Goal: Transaction & Acquisition: Purchase product/service

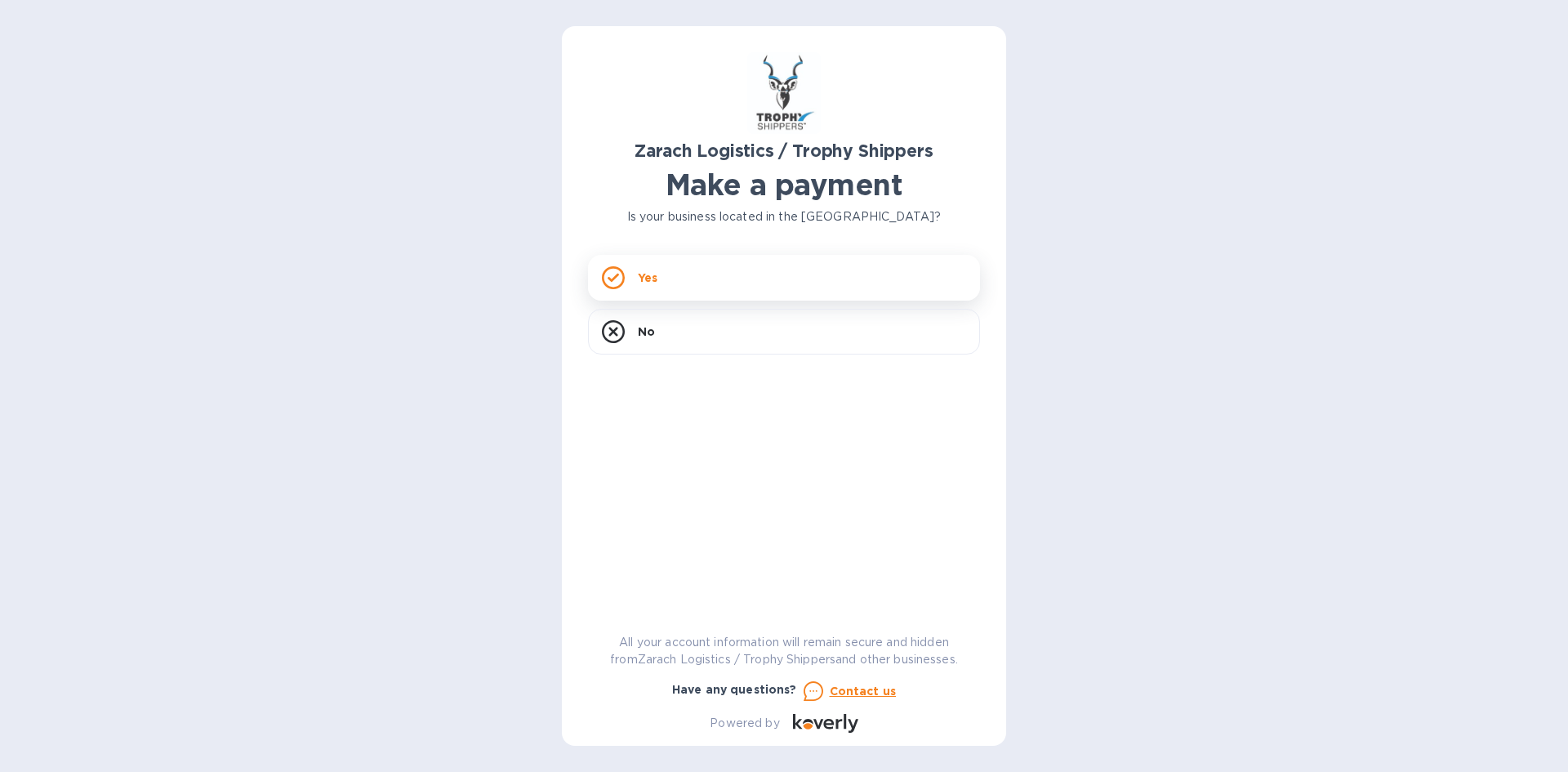
click at [879, 288] on div "Yes" at bounding box center [784, 277] width 392 height 46
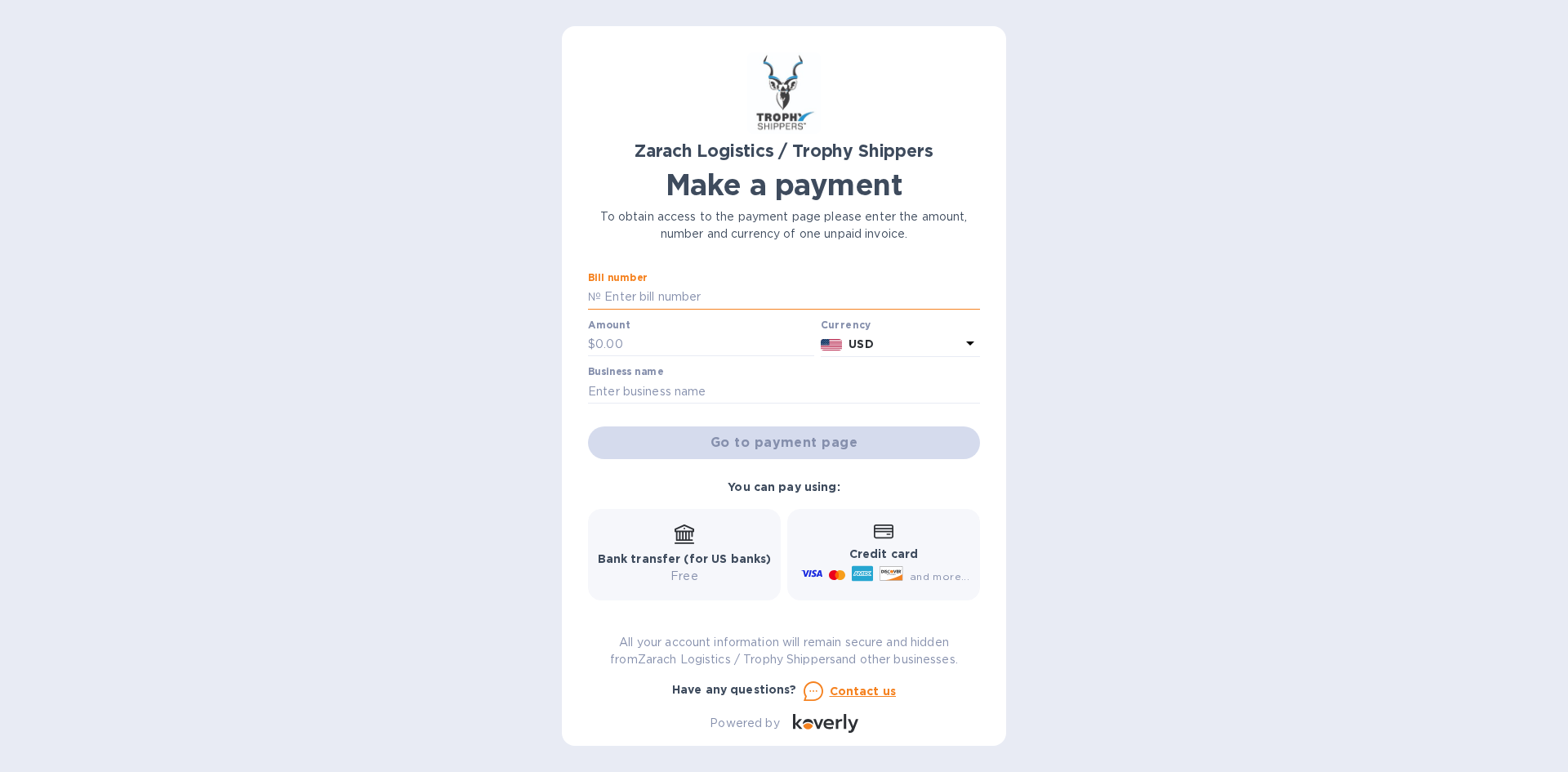
click at [745, 302] on input "text" at bounding box center [790, 297] width 379 height 25
paste input "B00169340"
type input "B00169340"
click at [615, 343] on input "text" at bounding box center [704, 344] width 219 height 25
type input "164.50"
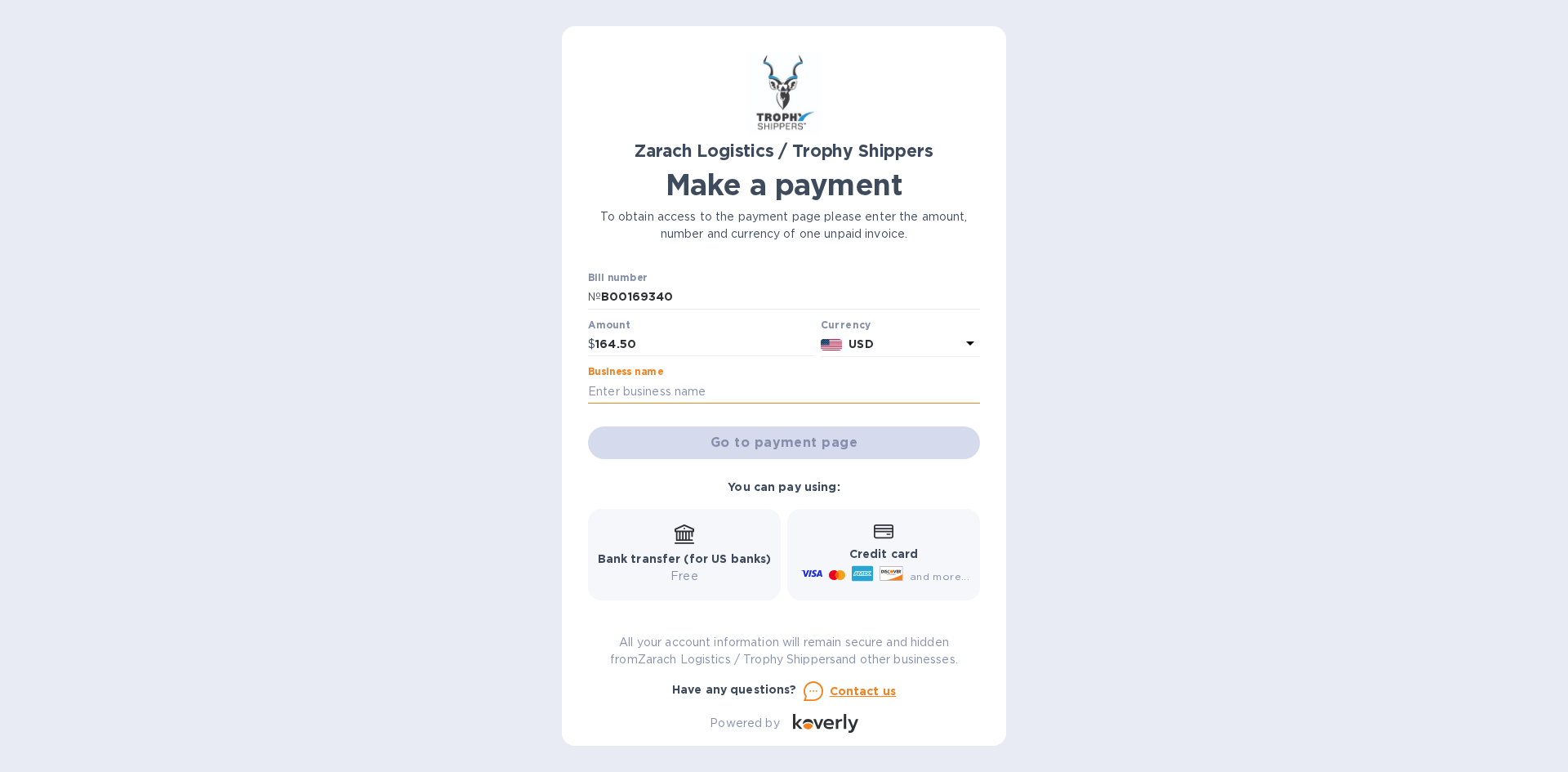
click at [613, 391] on input "text" at bounding box center [784, 391] width 392 height 25
click at [598, 391] on input "text" at bounding box center [784, 391] width 392 height 25
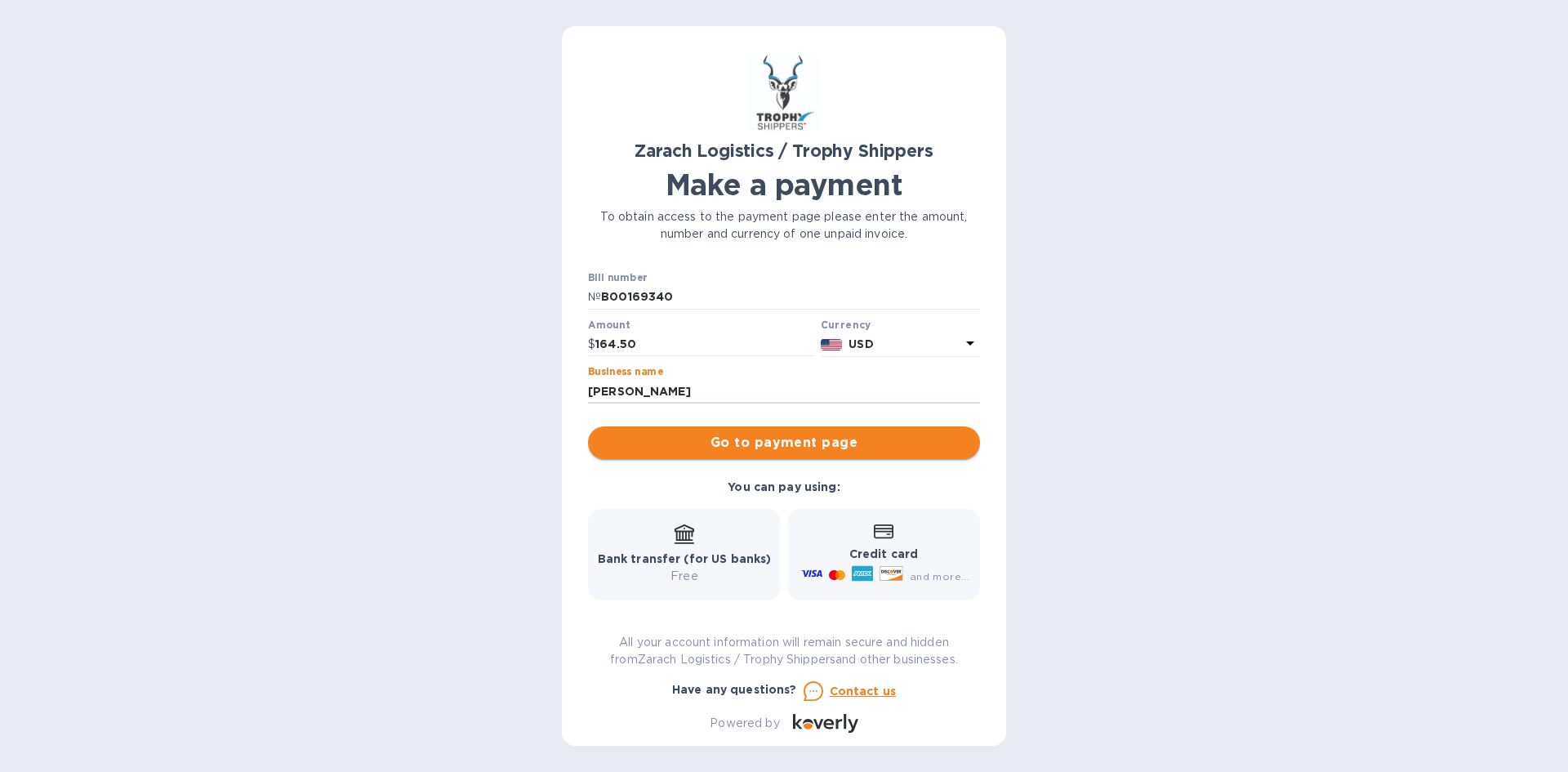
type input "[PERSON_NAME]"
click at [682, 431] on button "Go to payment page" at bounding box center [784, 442] width 392 height 33
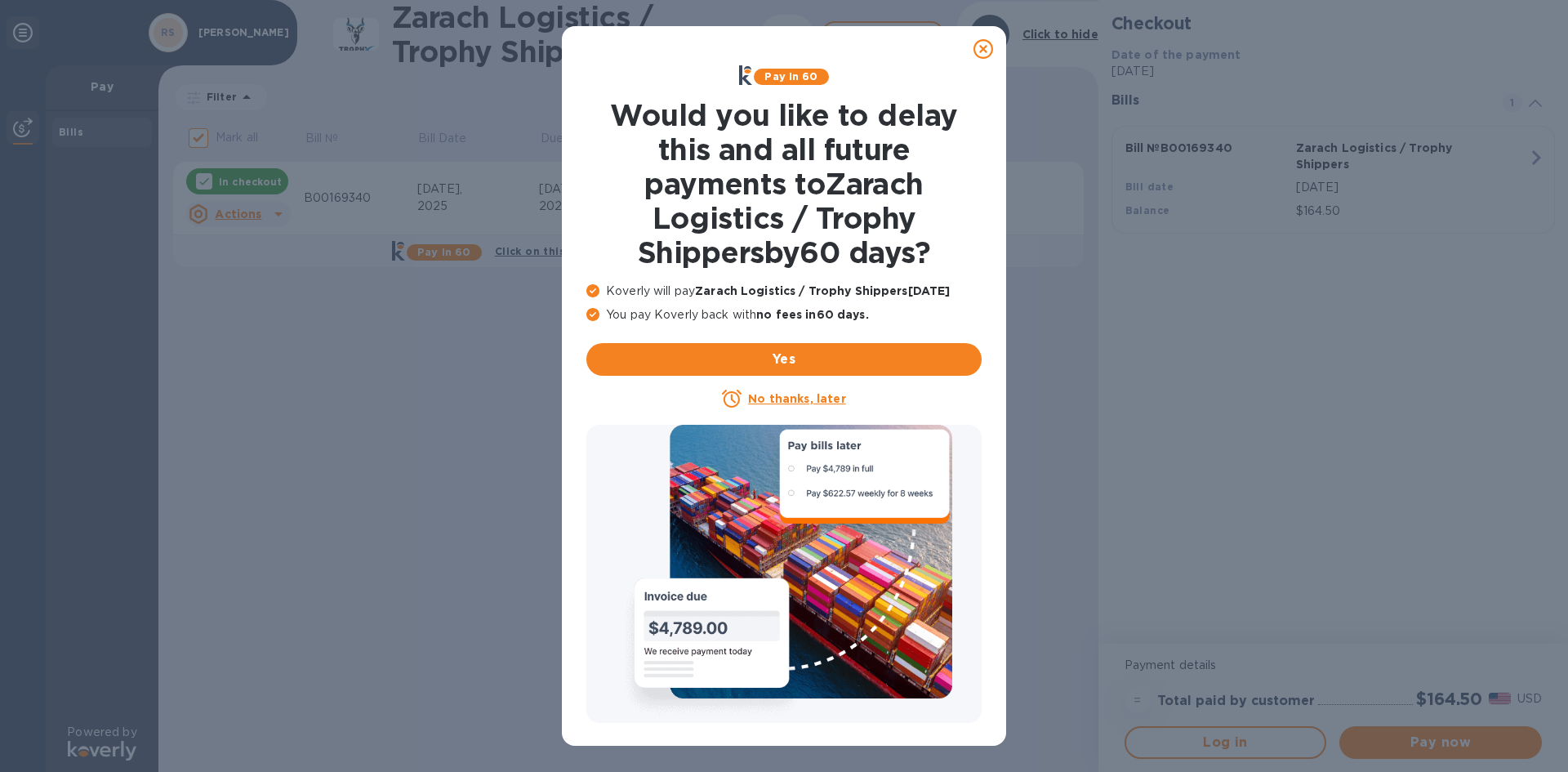
click at [980, 52] on icon at bounding box center [983, 49] width 19 height 19
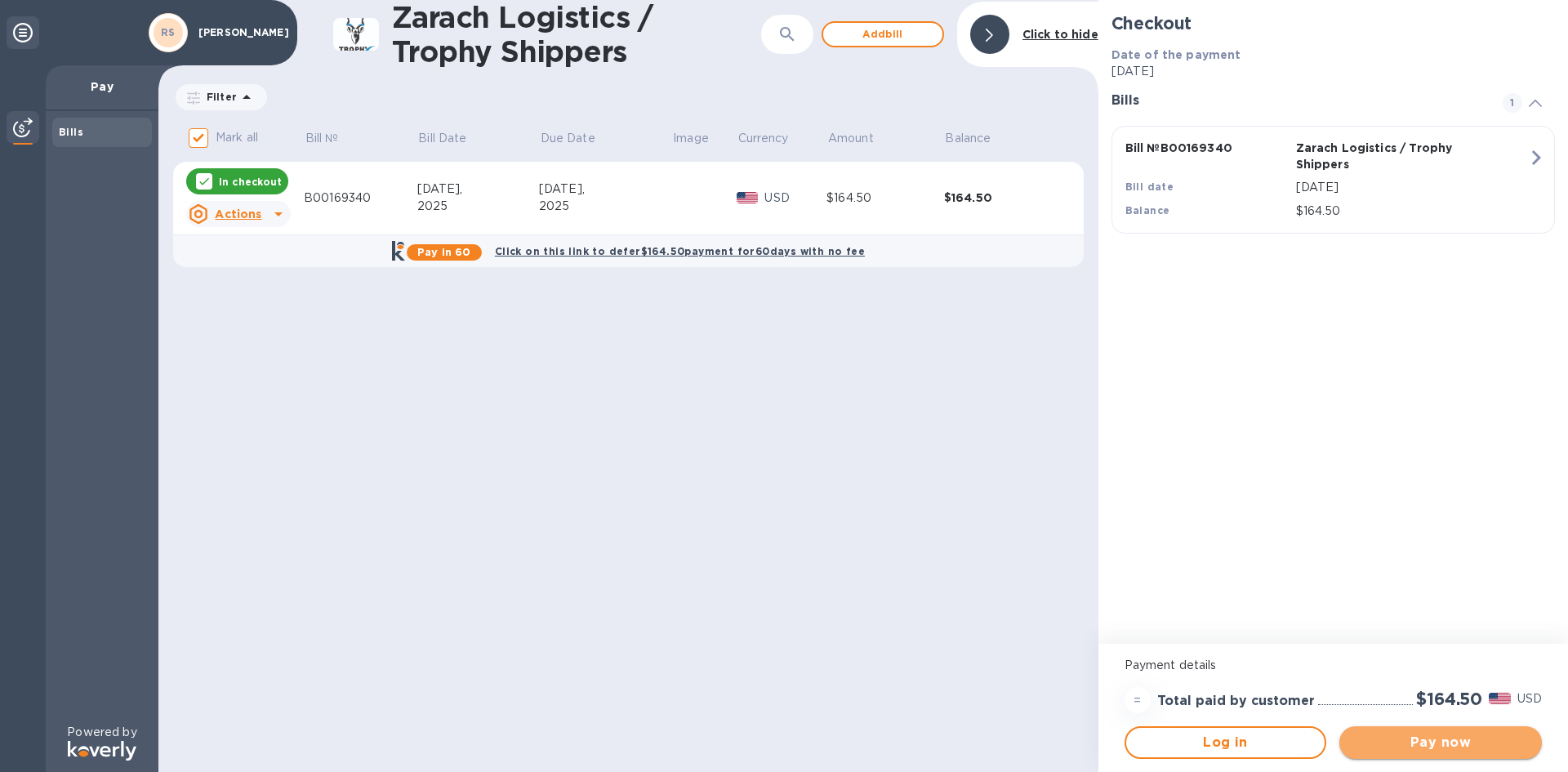
click at [1464, 743] on span "Pay now" at bounding box center [1441, 742] width 177 height 19
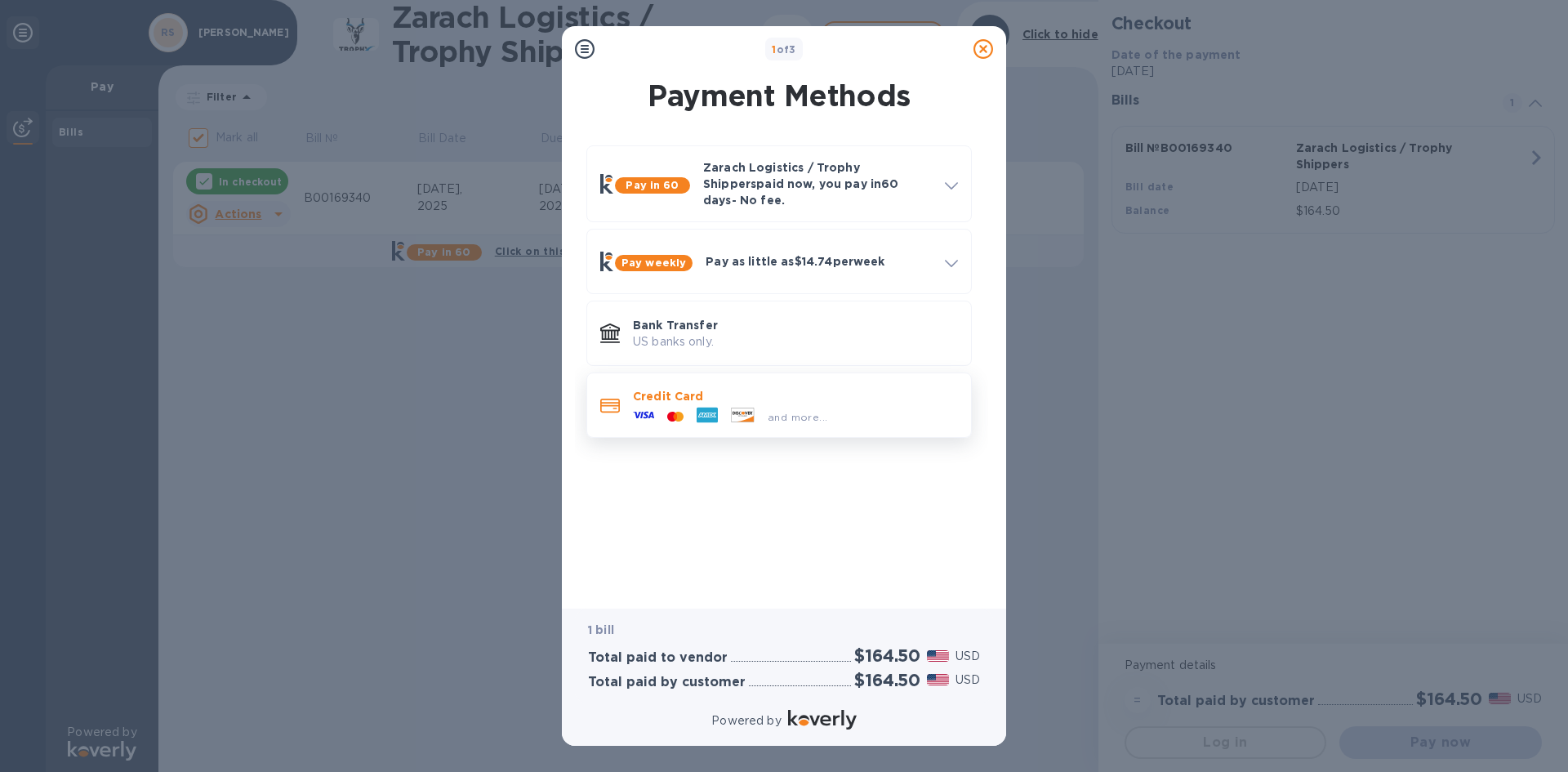
click at [805, 411] on span "and more..." at bounding box center [797, 417] width 60 height 12
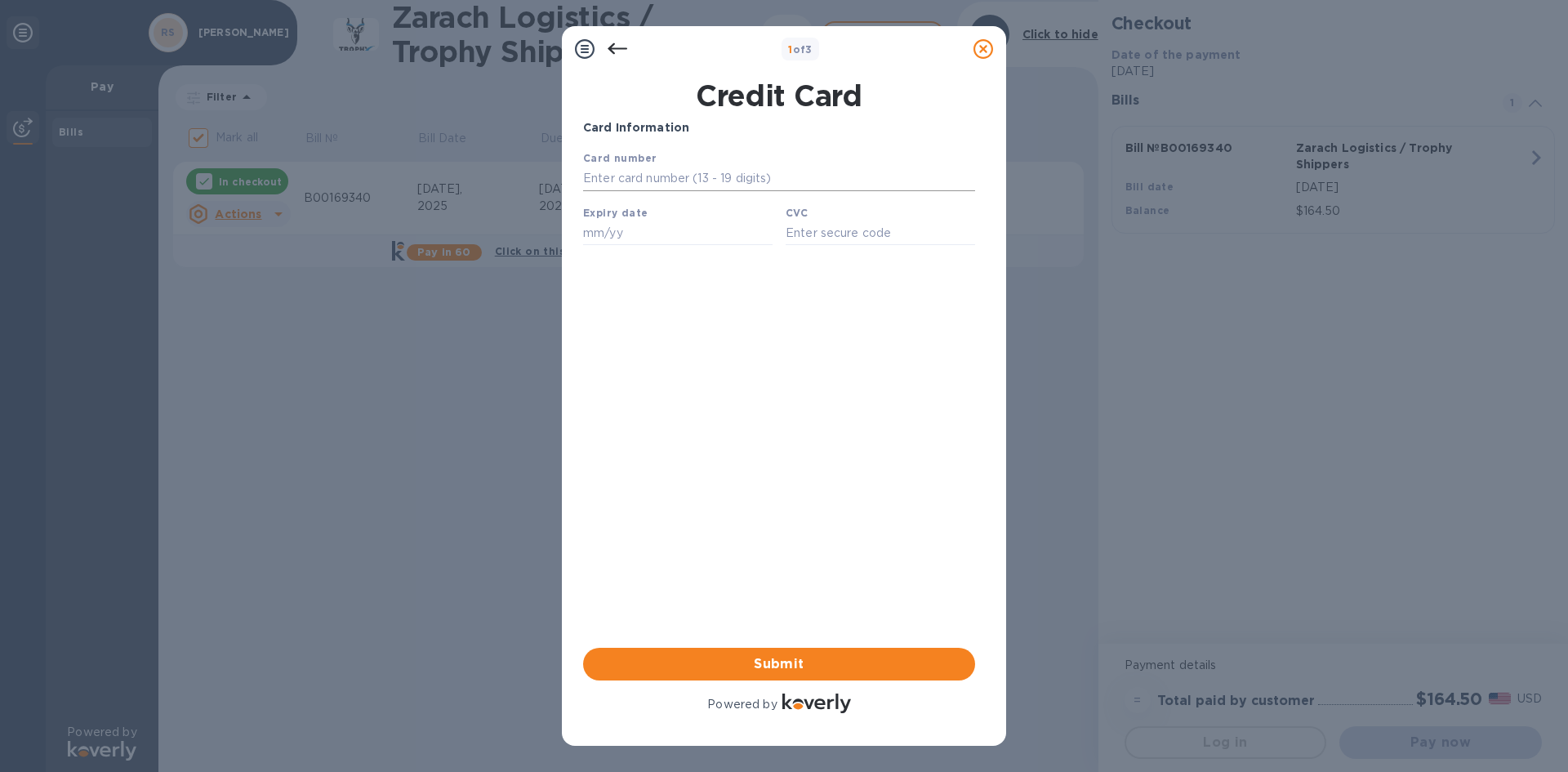
click at [602, 176] on input "text" at bounding box center [779, 179] width 392 height 25
type input "[CREDIT_CARD_NUMBER]"
type input "10/28"
type input "446"
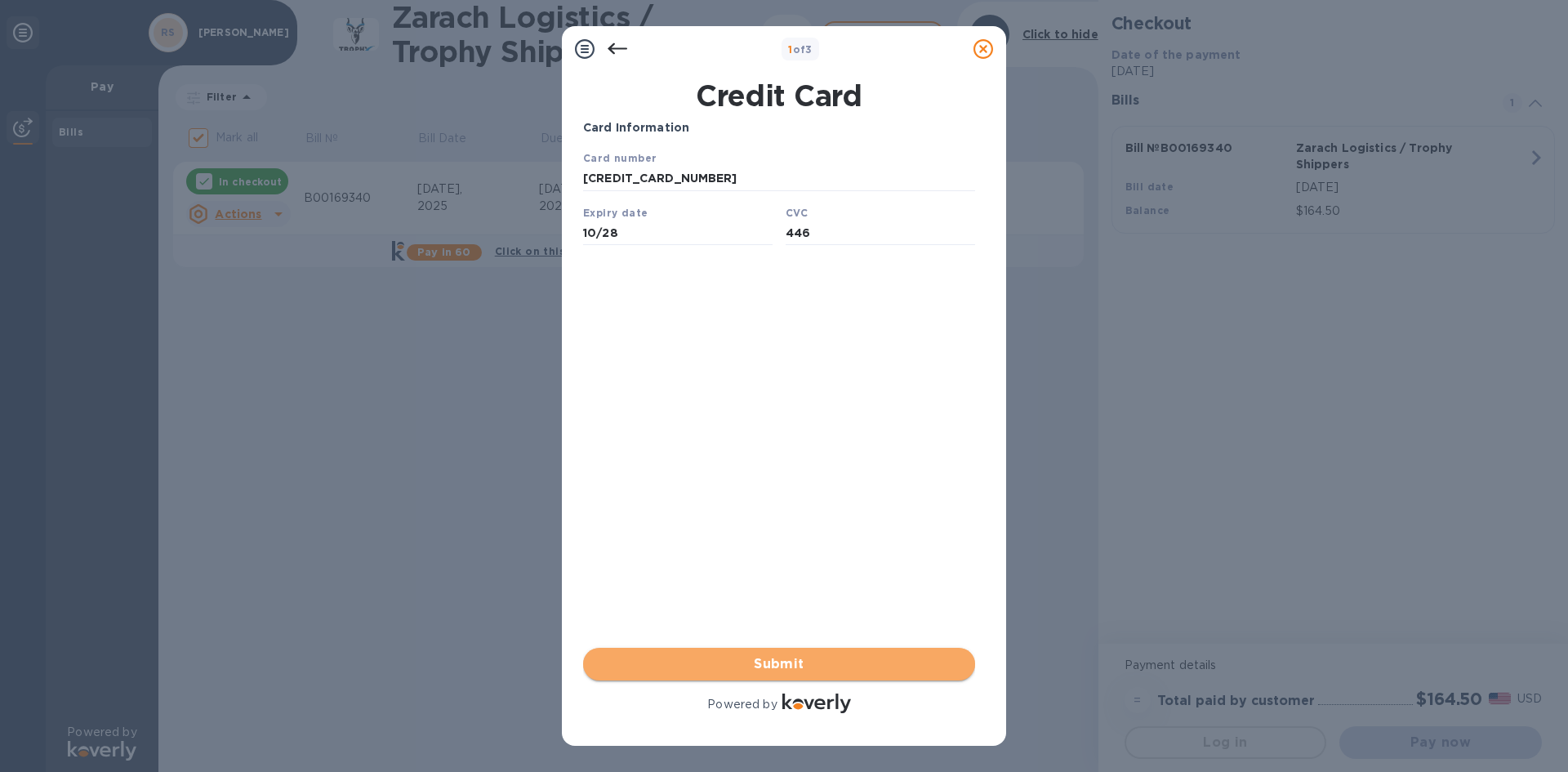
click at [819, 673] on span "Submit" at bounding box center [779, 663] width 365 height 19
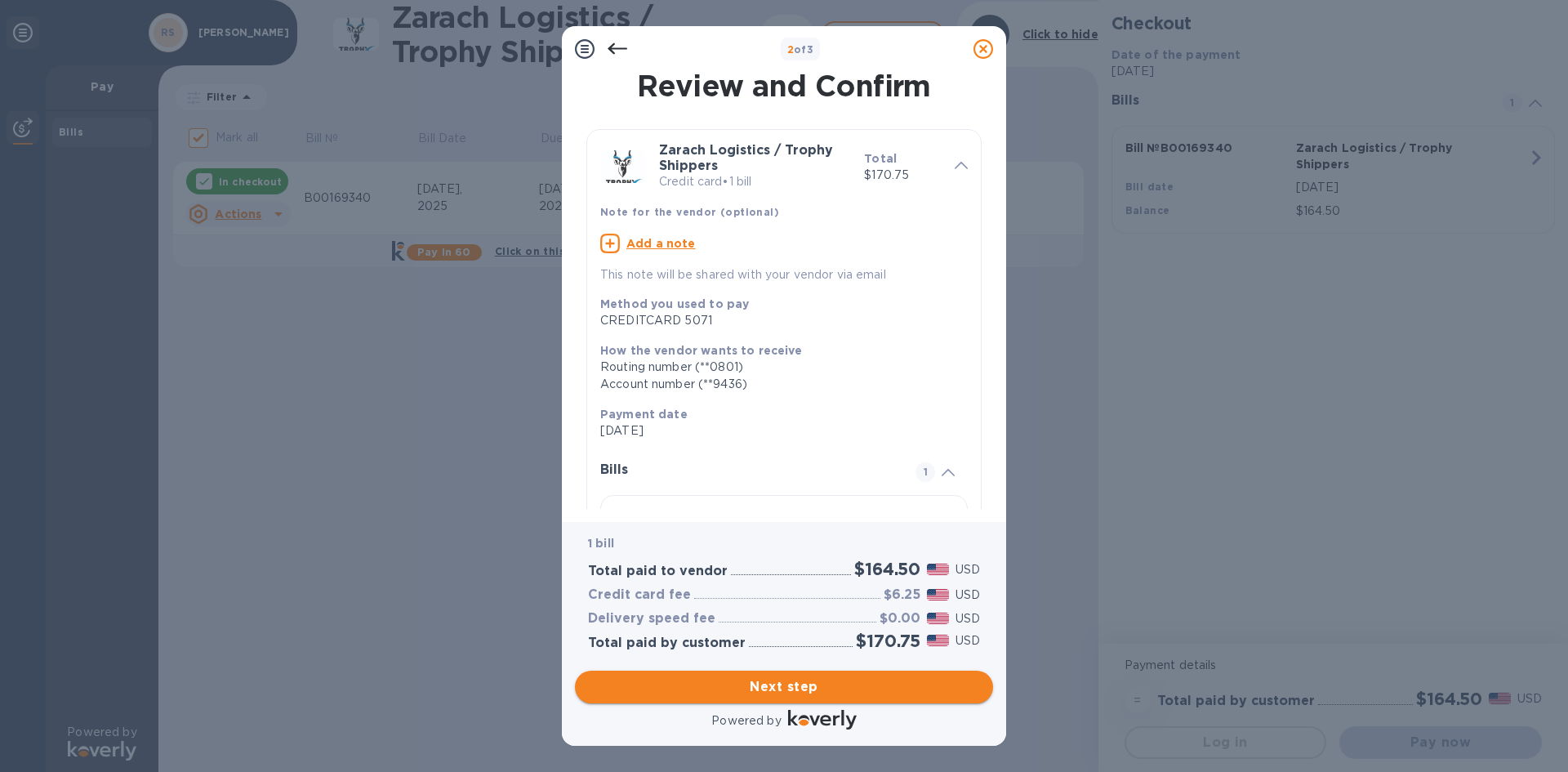
click at [746, 683] on span "Next step" at bounding box center [784, 686] width 392 height 19
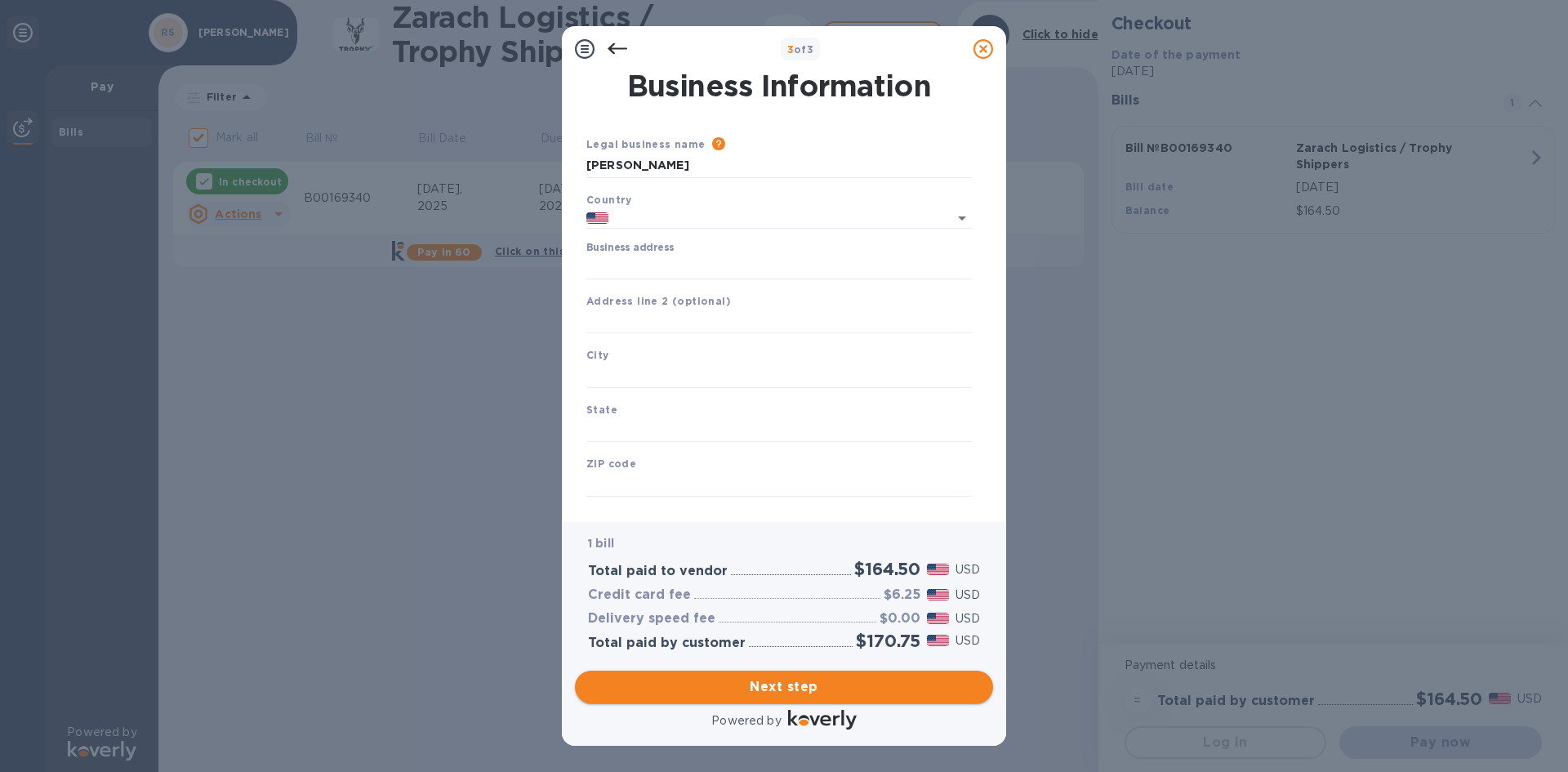
type input "[GEOGRAPHIC_DATA]"
click at [631, 258] on input "Business address" at bounding box center [779, 266] width 386 height 25
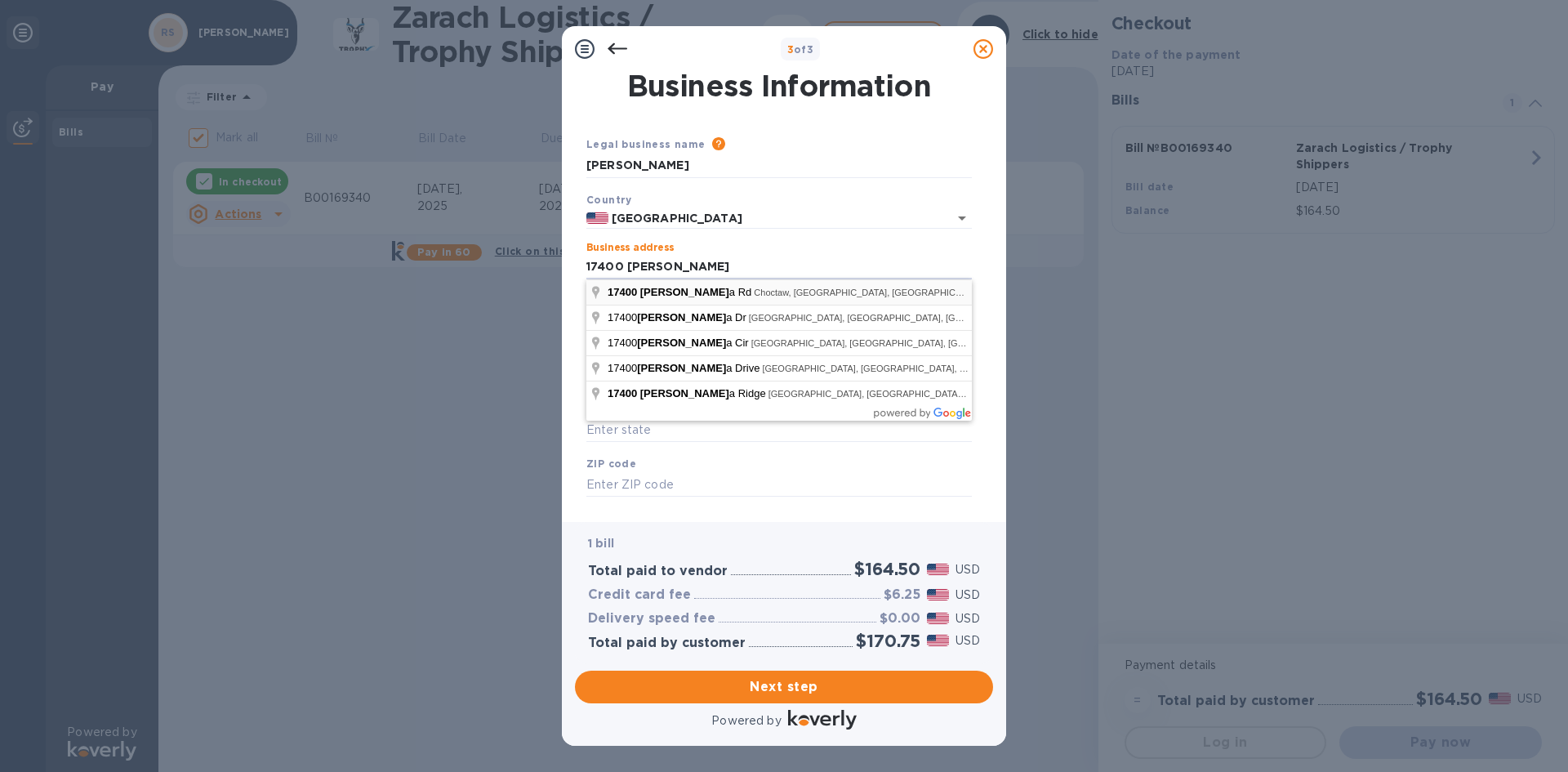
type input "[STREET_ADDRESS]"
type input "Choctaw"
type input "OK"
type input "73020"
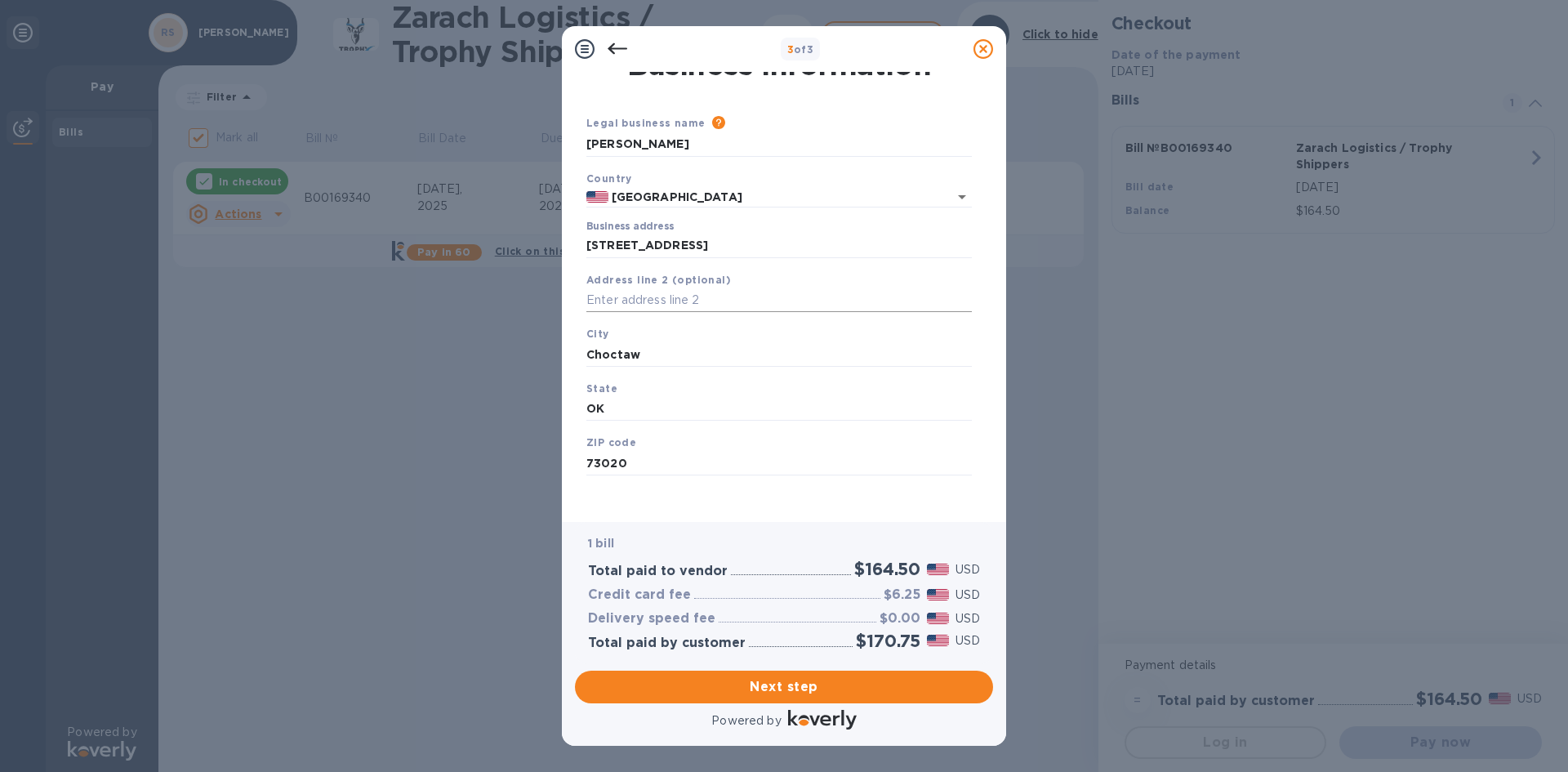
scroll to position [27, 0]
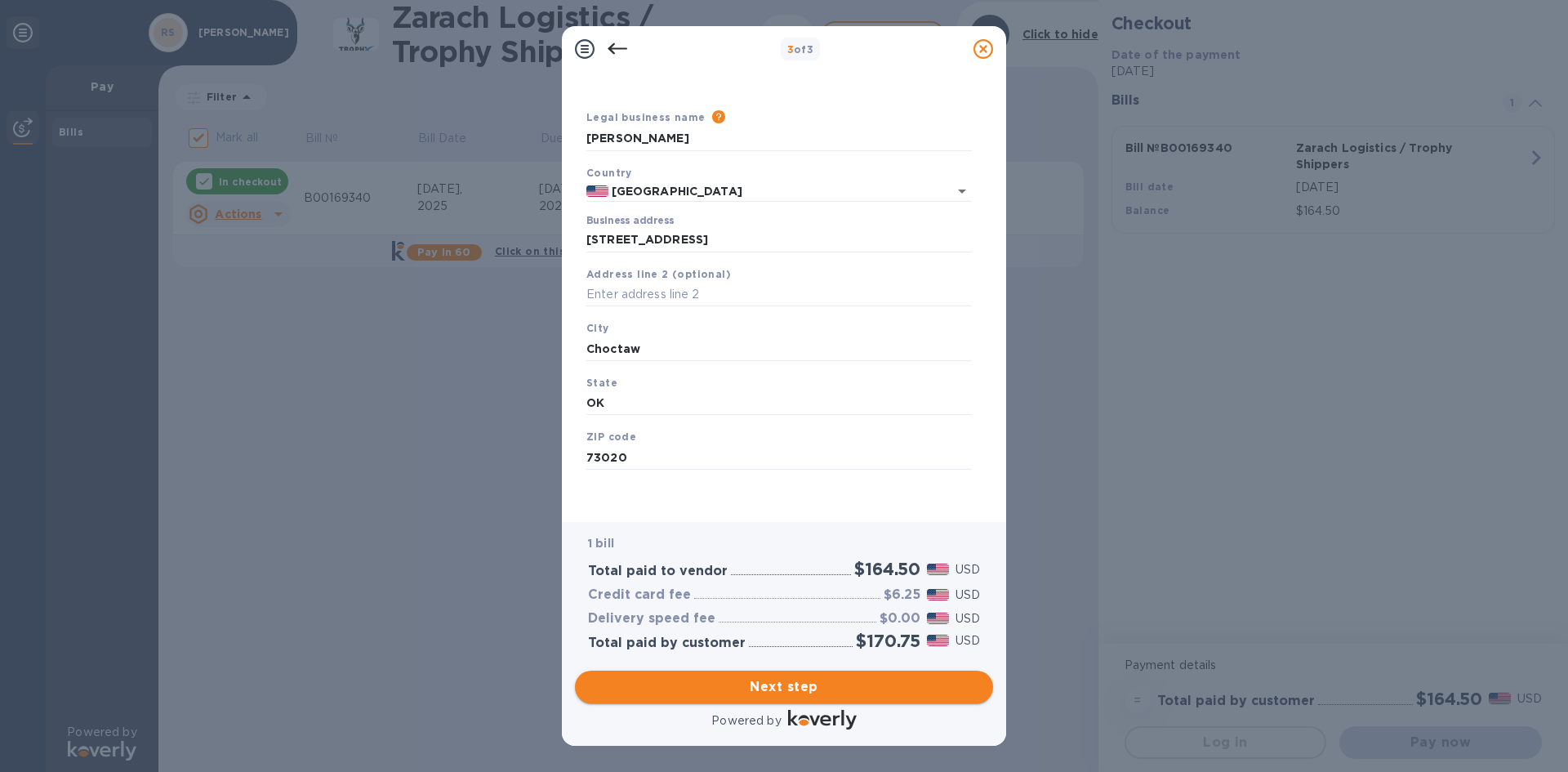
click at [805, 688] on span "Next step" at bounding box center [784, 686] width 392 height 19
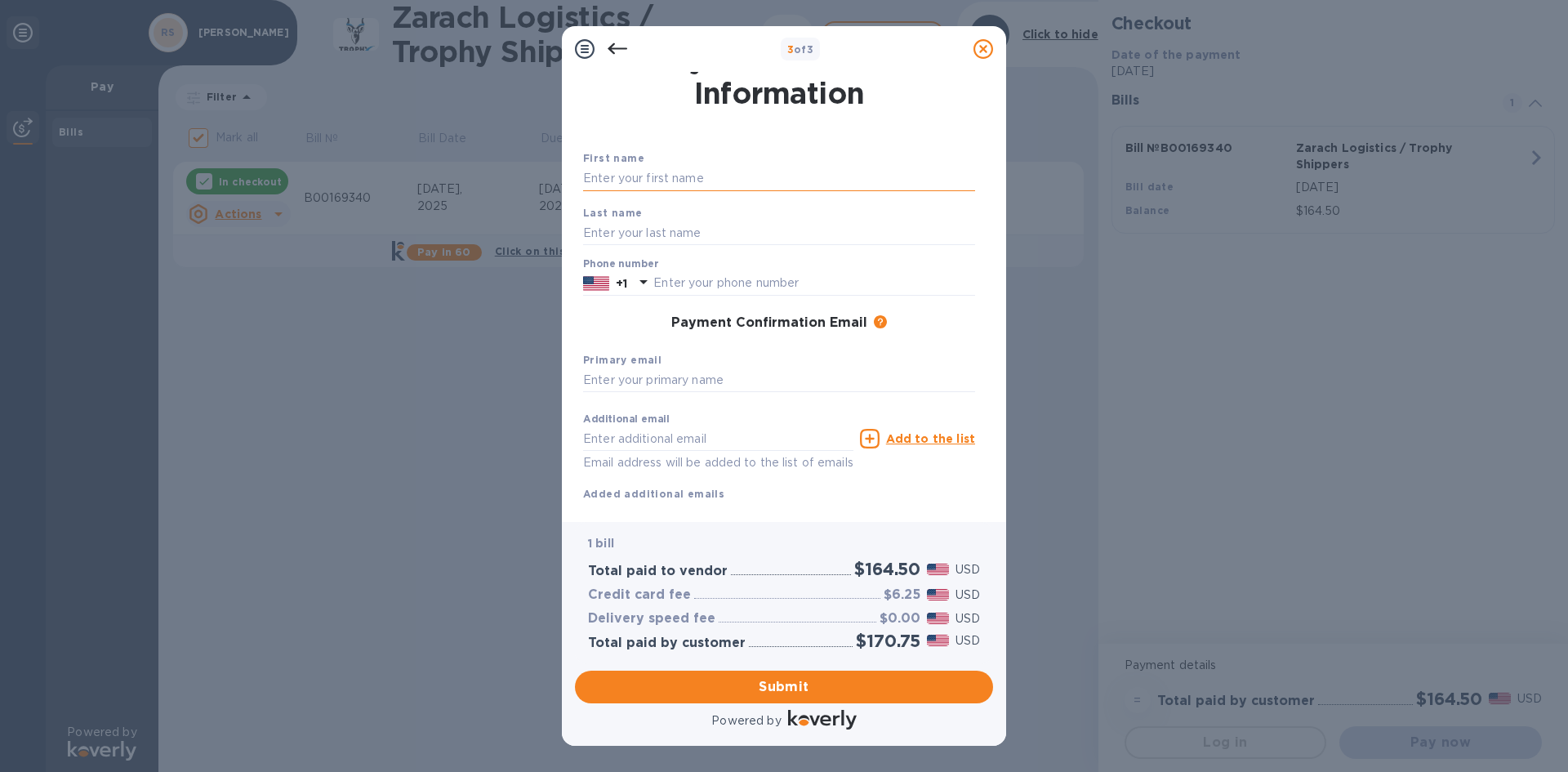
click at [594, 177] on input "text" at bounding box center [779, 179] width 392 height 25
click at [673, 183] on input "Richarrd" at bounding box center [779, 179] width 392 height 25
type input "[PERSON_NAME]"
type input "4056830168"
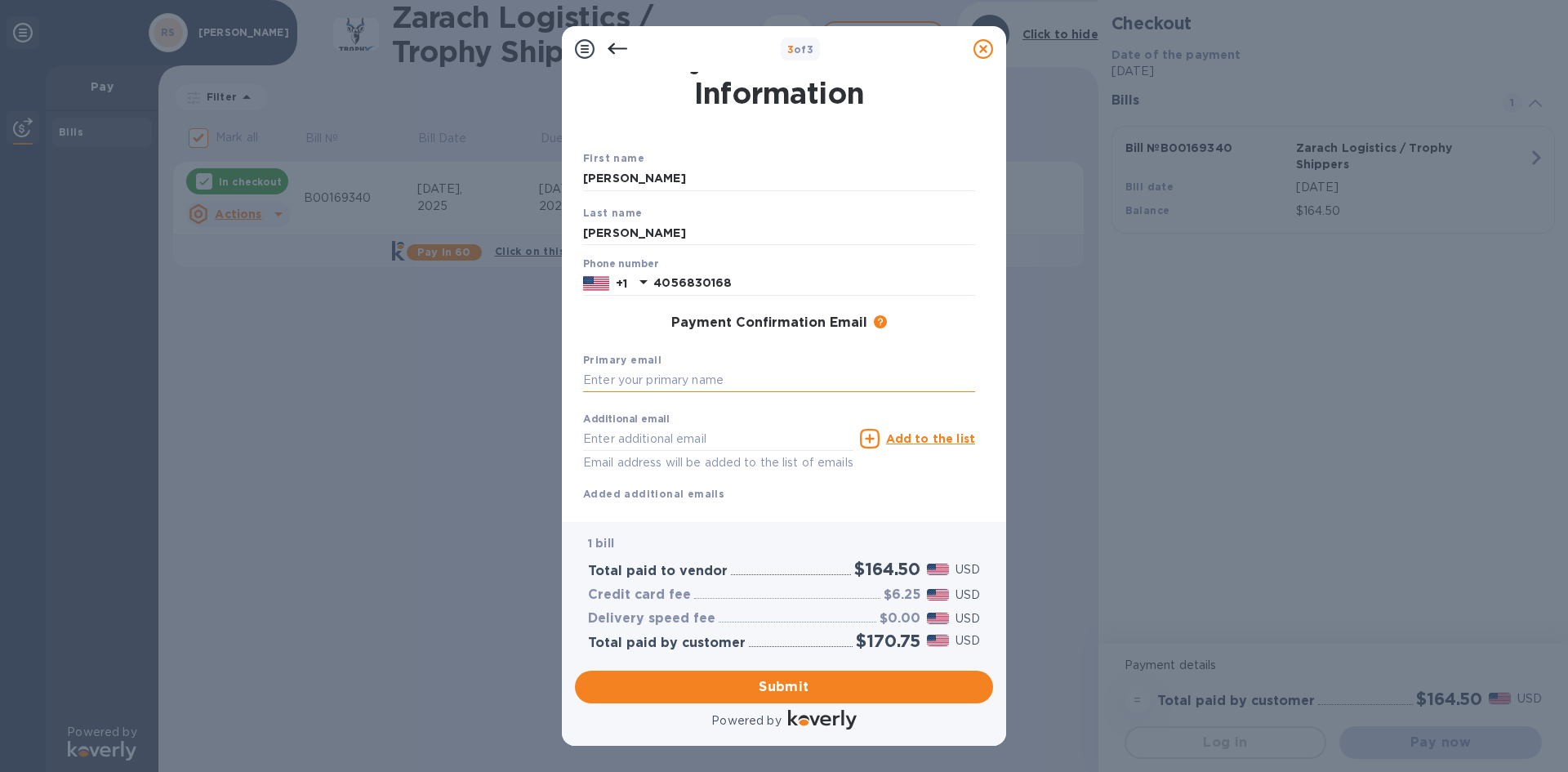
click at [679, 375] on input "text" at bounding box center [779, 380] width 392 height 25
type input "[EMAIL_ADDRESS][DOMAIN_NAME]"
type input "a"
paste input "[EMAIL_ADDRESS][DOMAIN_NAME]"
type input "[EMAIL_ADDRESS][DOMAIN_NAME]"
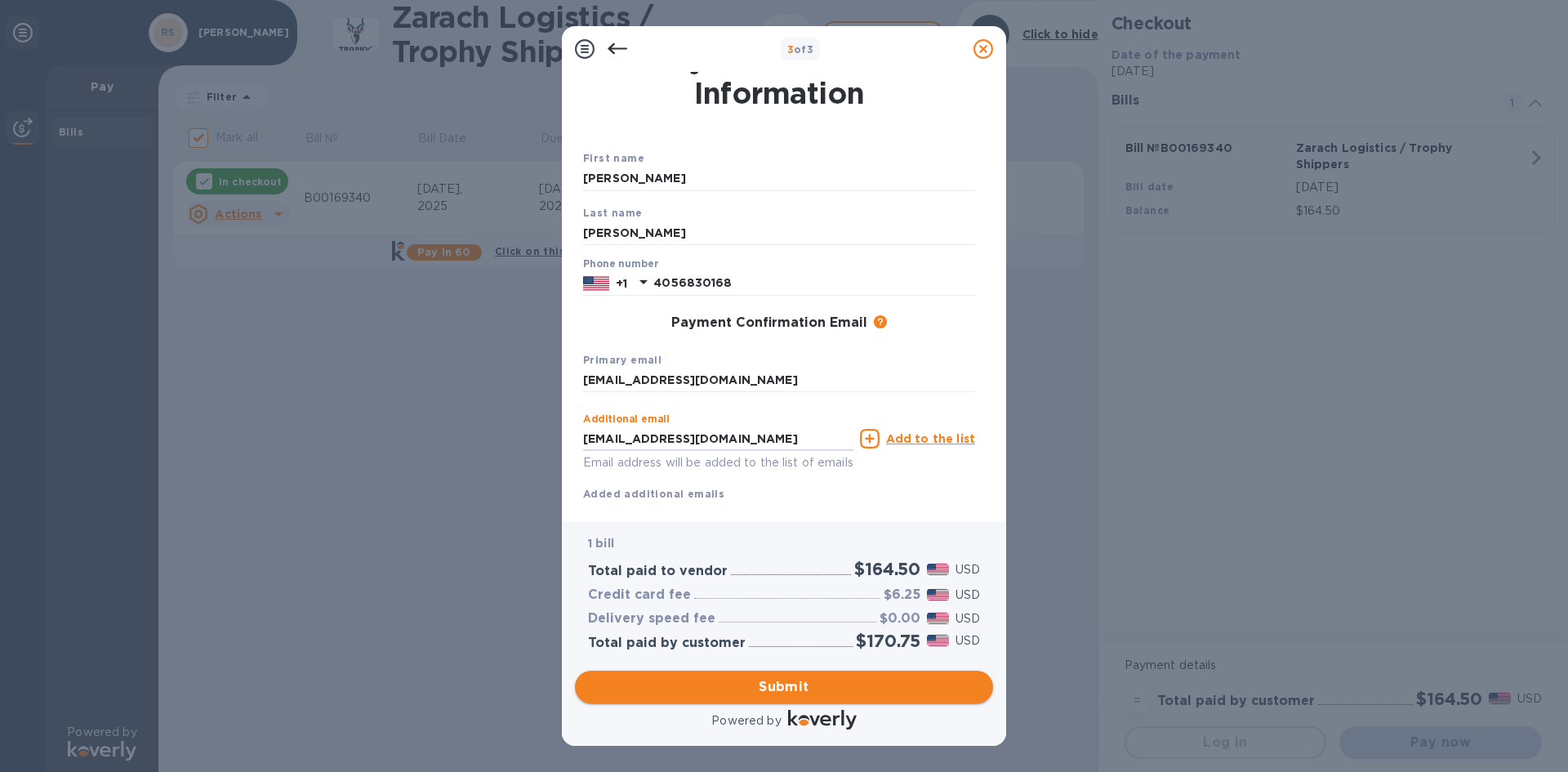
click at [863, 678] on span "Submit" at bounding box center [784, 686] width 392 height 19
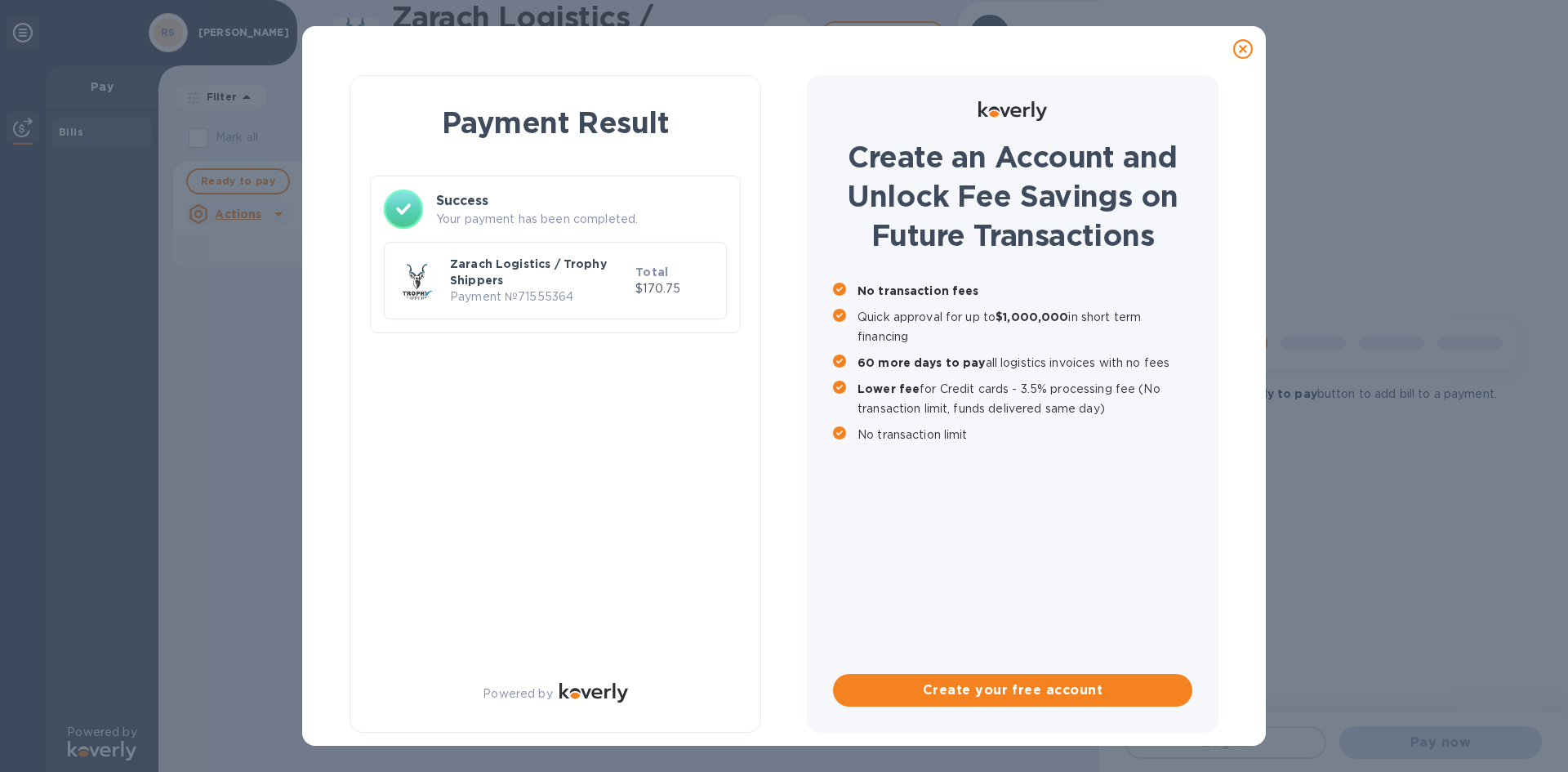
checkbox input "false"
